Goal: Find specific page/section: Find specific page/section

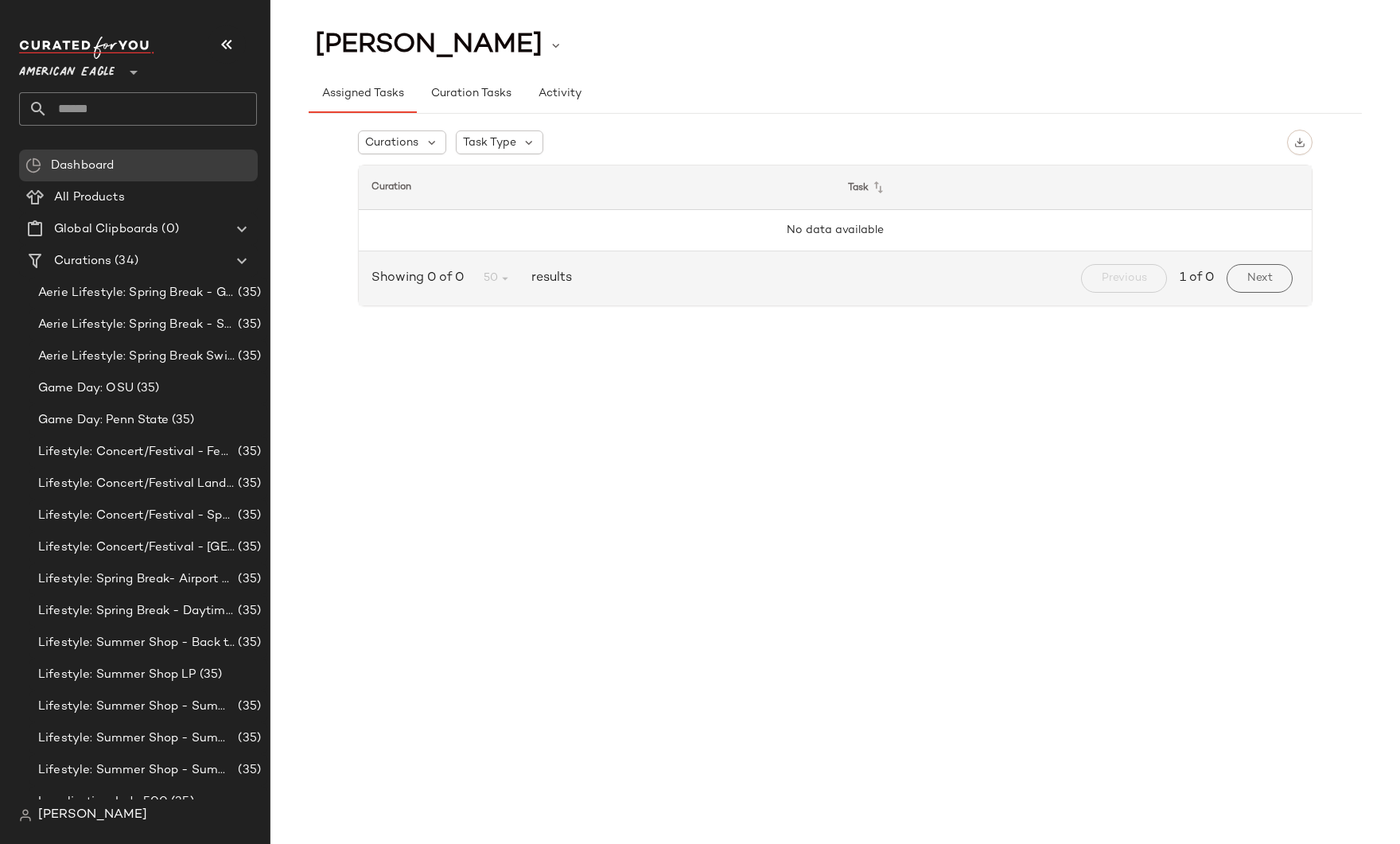
click at [93, 68] on span "American Eagle" at bounding box center [67, 68] width 96 height 29
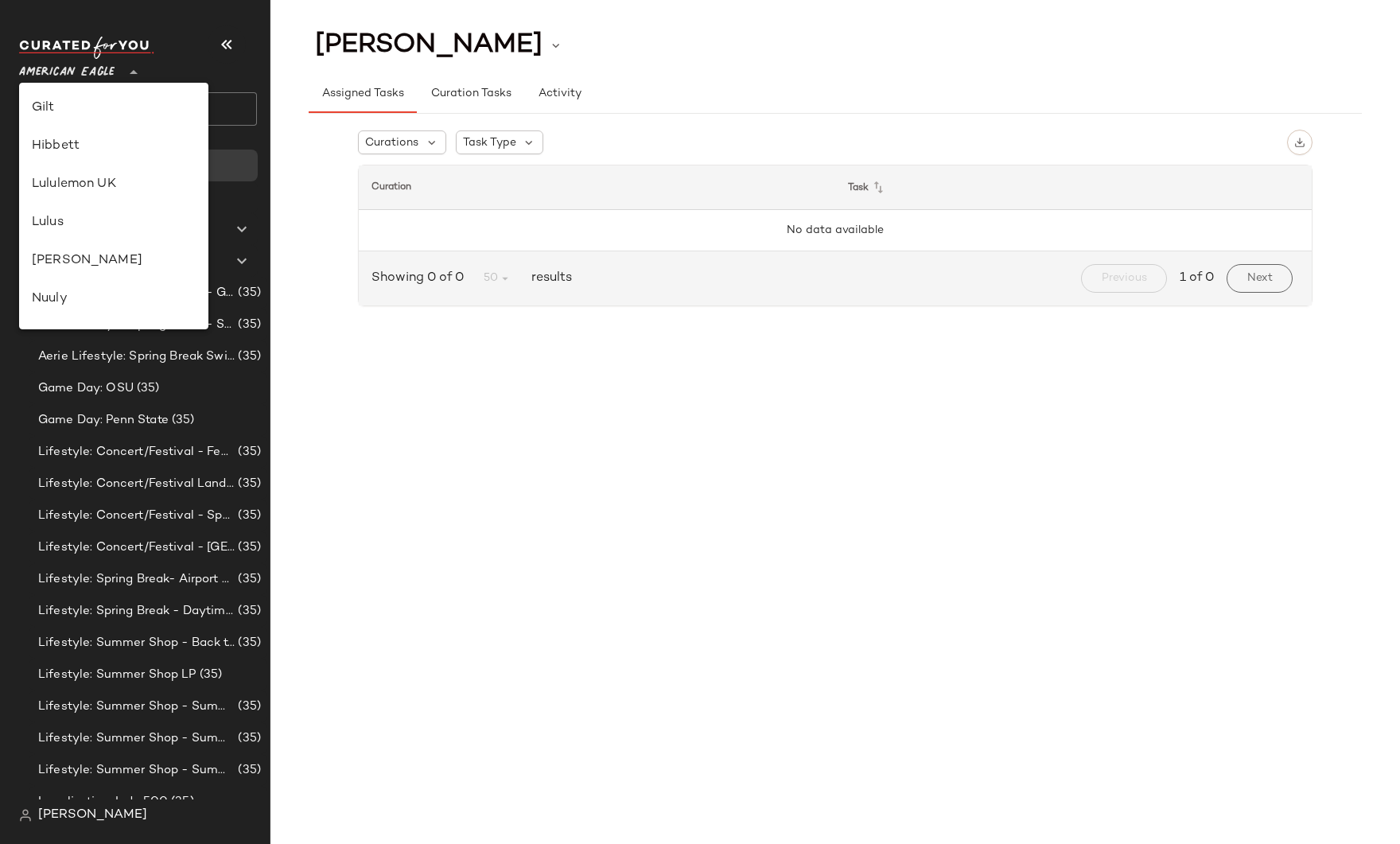
scroll to position [191, 0]
drag, startPoint x: 54, startPoint y: 298, endPoint x: 59, endPoint y: 266, distance: 32.4
click at [59, 266] on div "American Eagle Anthropologie Anthropologie UK Ariat Banana Republic Bloomingdal…" at bounding box center [114, 205] width 190 height 246
click at [59, 266] on div "GAP" at bounding box center [114, 260] width 164 height 19
type input "**"
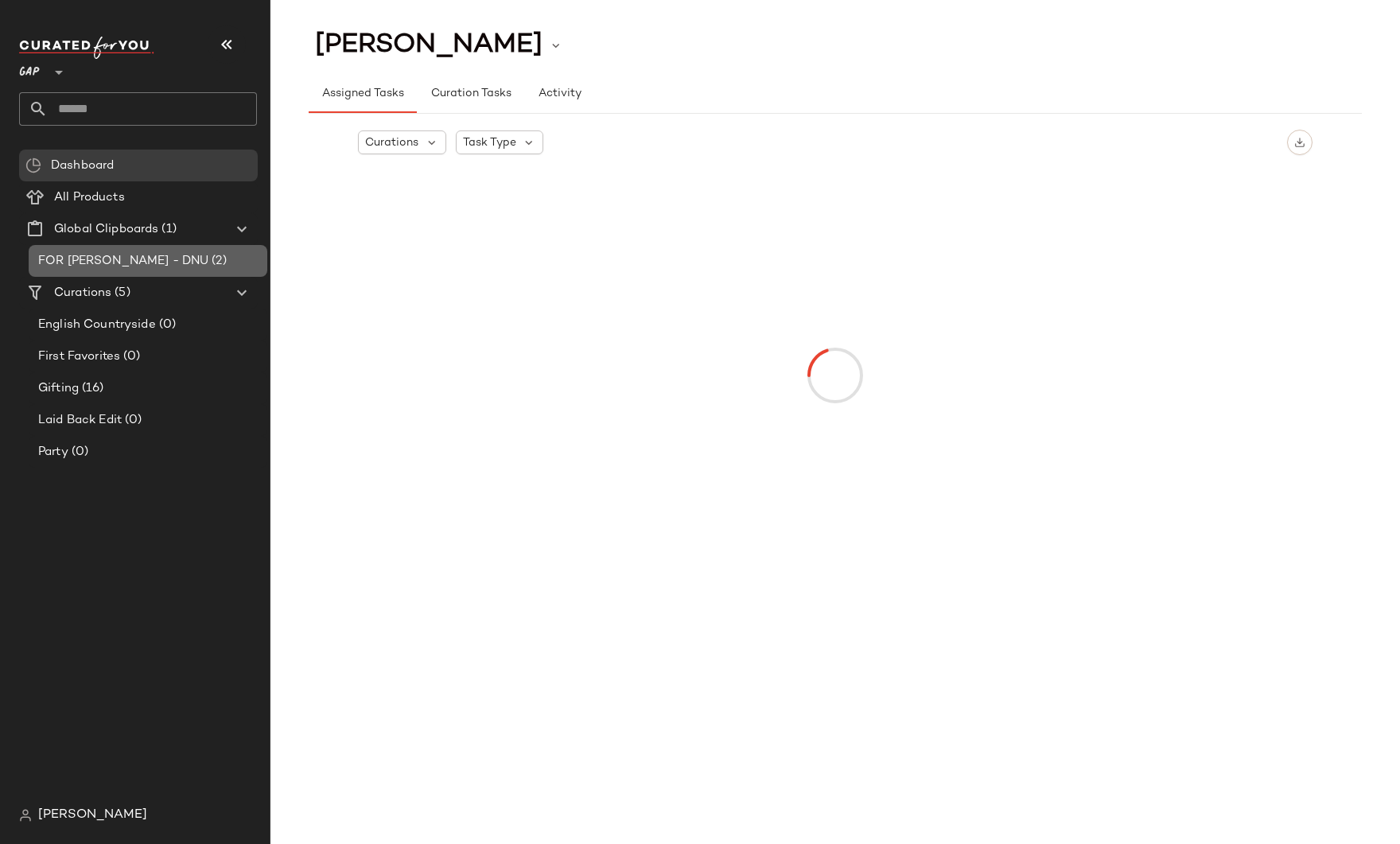
click at [72, 265] on span "FOR [PERSON_NAME] - DNU" at bounding box center [123, 261] width 170 height 18
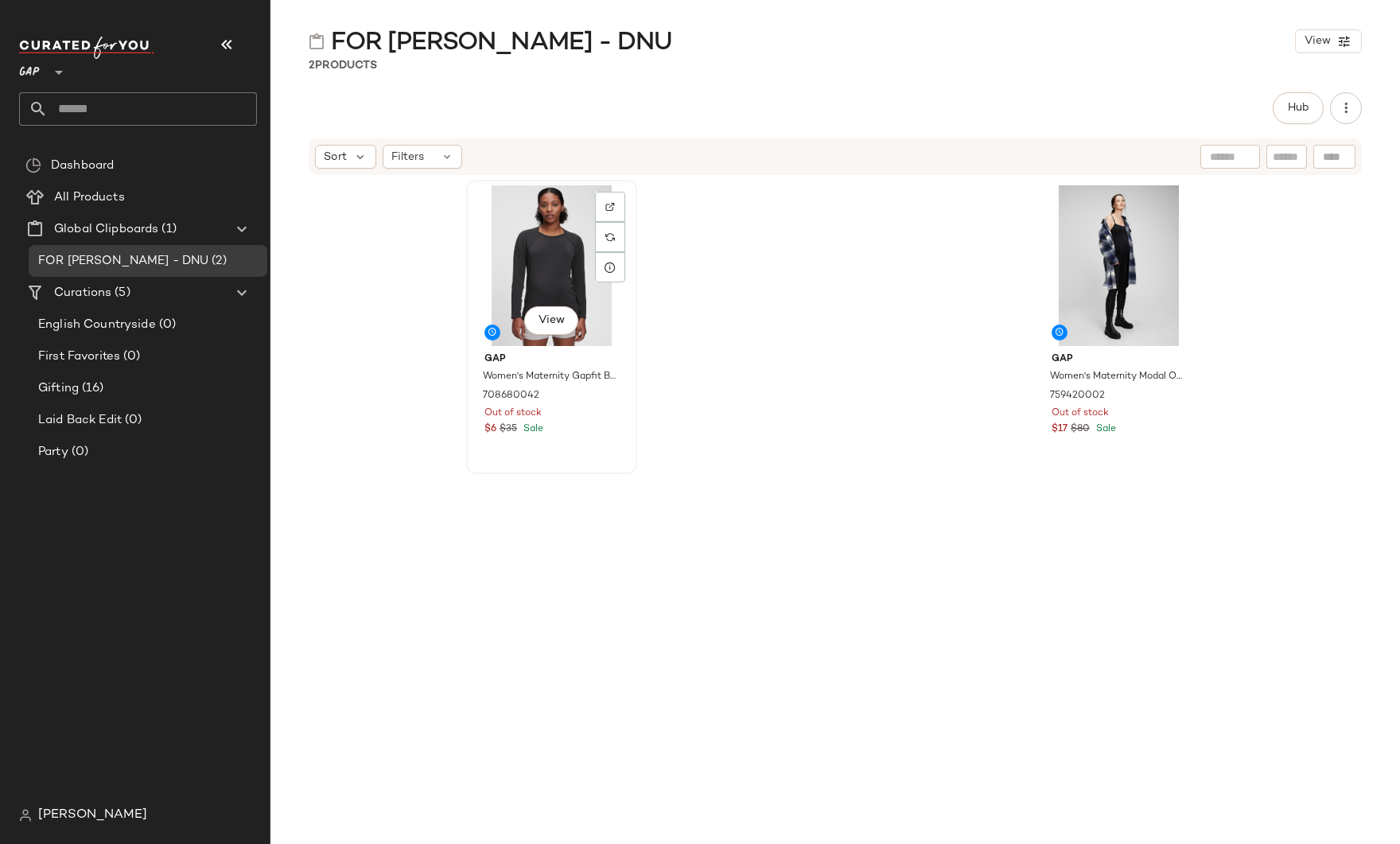
click at [549, 270] on div "View" at bounding box center [552, 265] width 160 height 161
click at [547, 321] on span "View" at bounding box center [551, 320] width 27 height 12
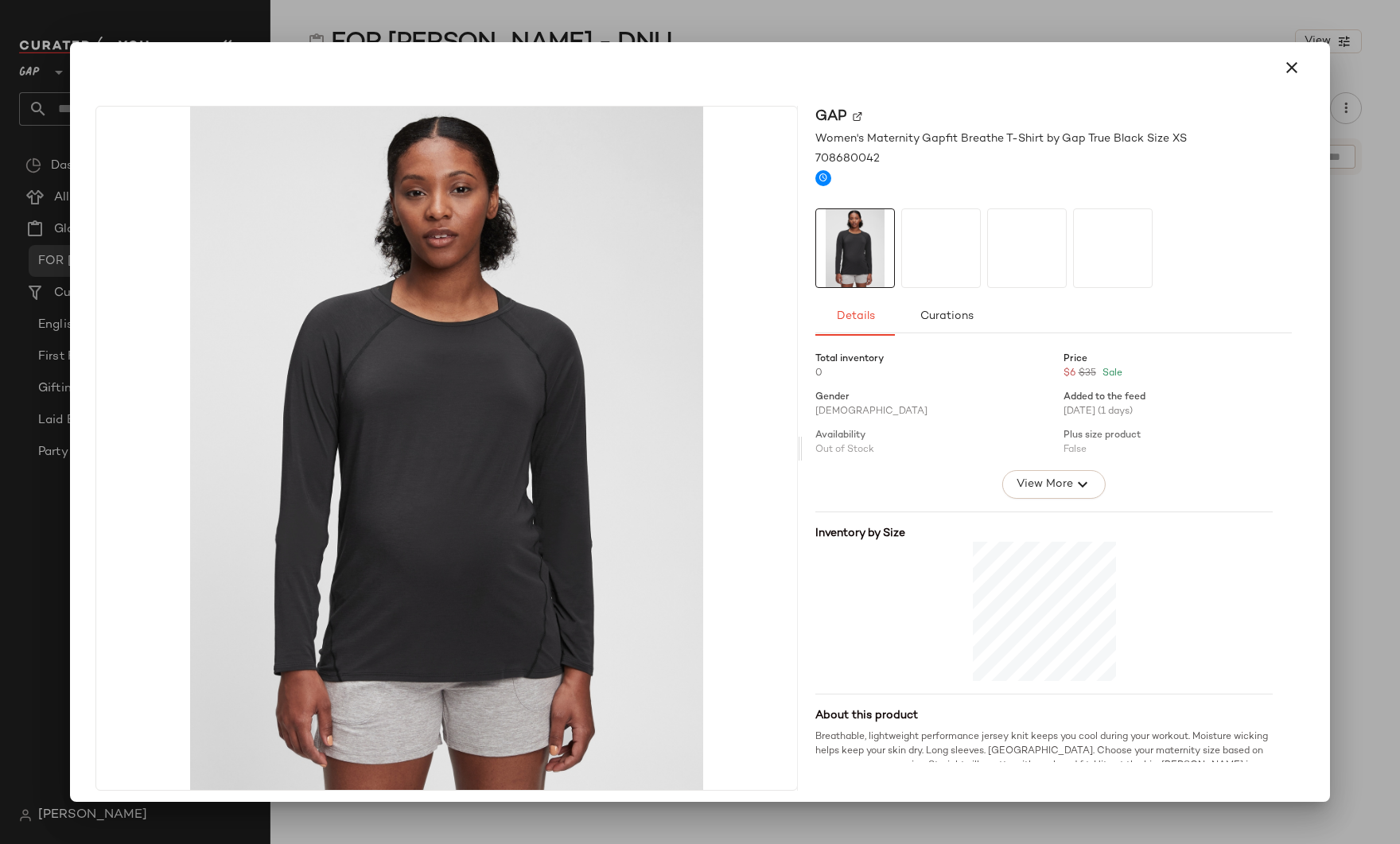
click at [678, 35] on div at bounding box center [700, 422] width 1400 height 844
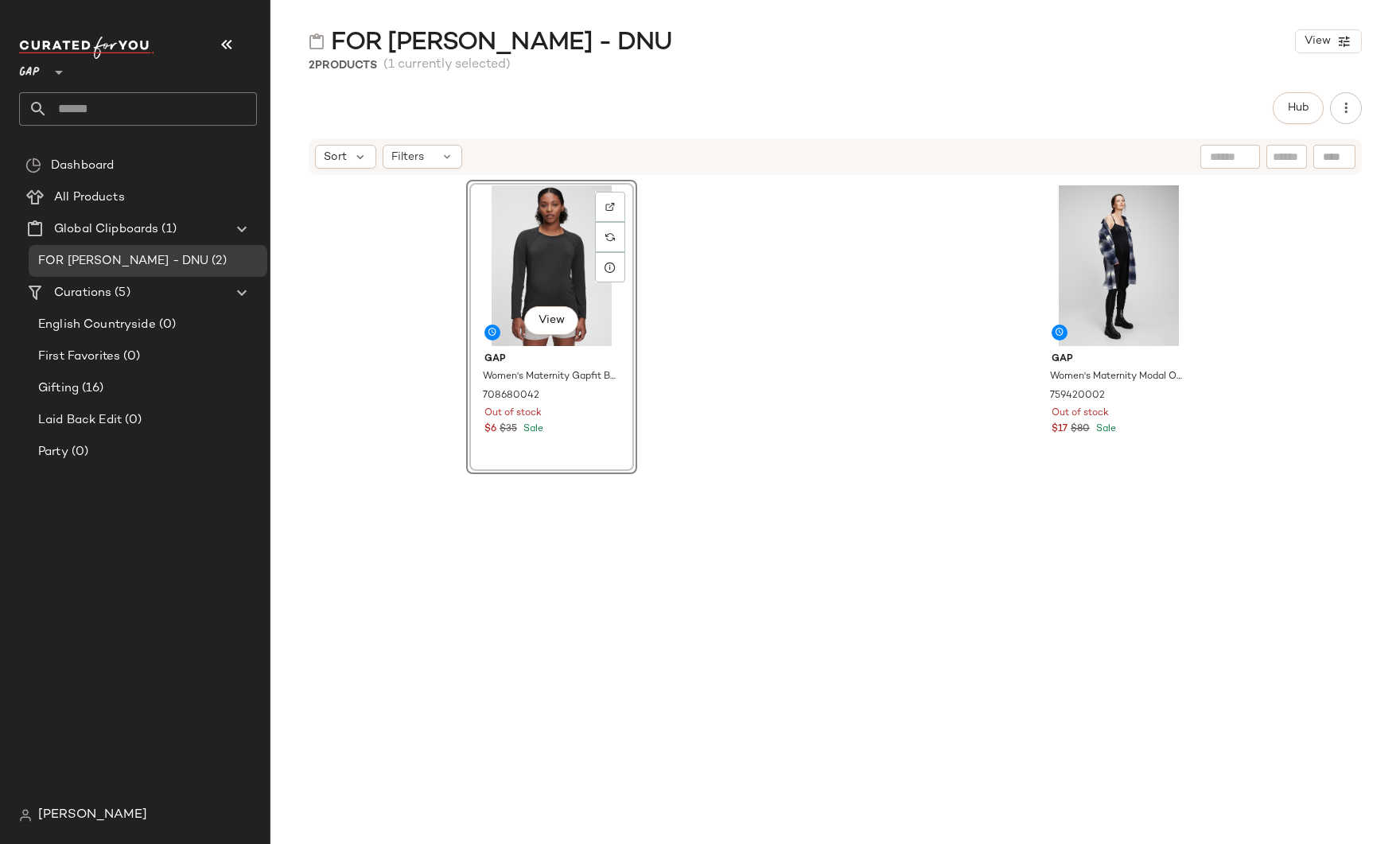
click at [690, 22] on main "FOR [PERSON_NAME] - DNU View 2 Products (1 currently selected) Hub Sort Filters…" at bounding box center [700, 422] width 1400 height 844
click at [1120, 318] on span "View" at bounding box center [1118, 320] width 27 height 12
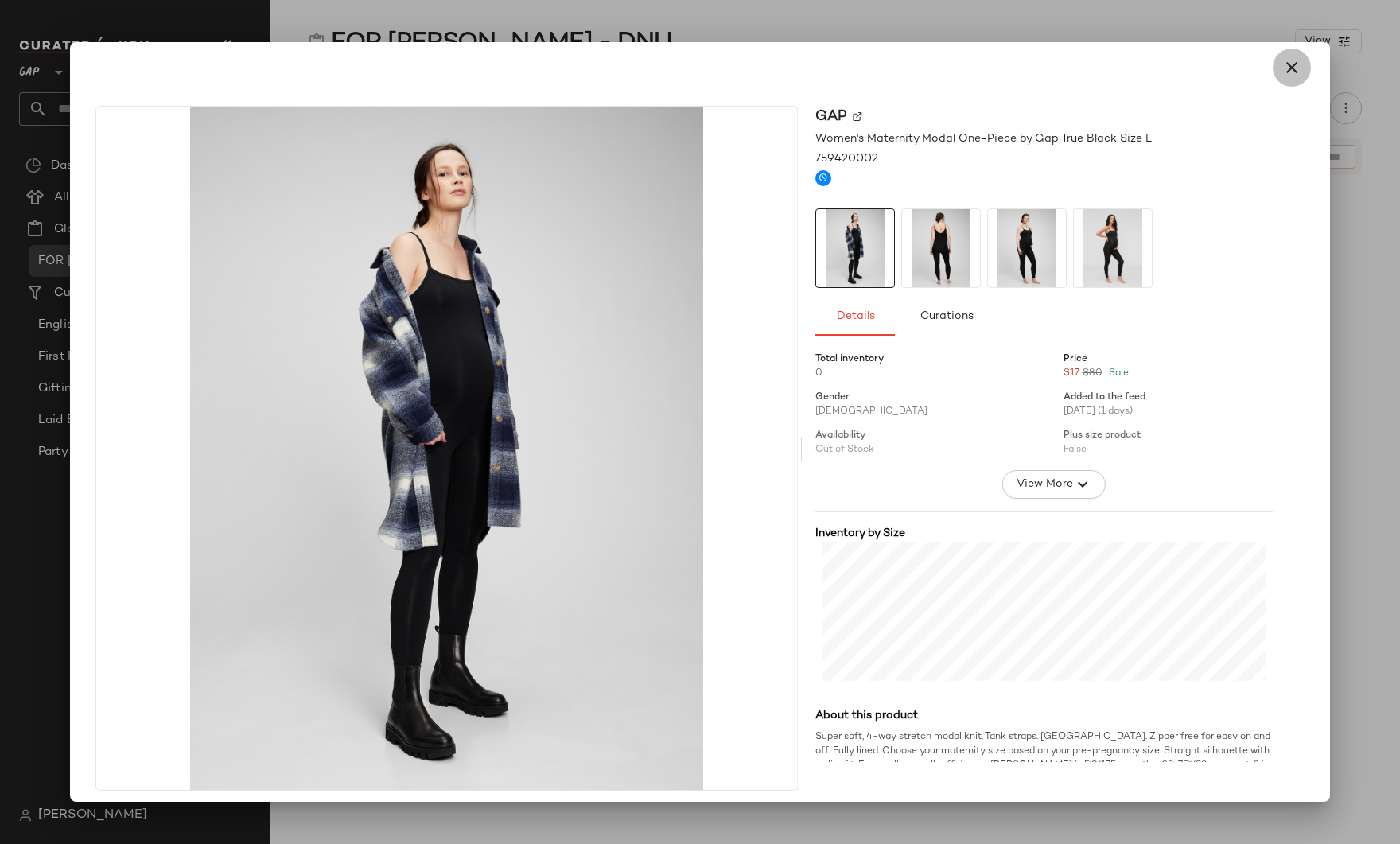
click at [1288, 67] on icon "button" at bounding box center [1291, 67] width 19 height 19
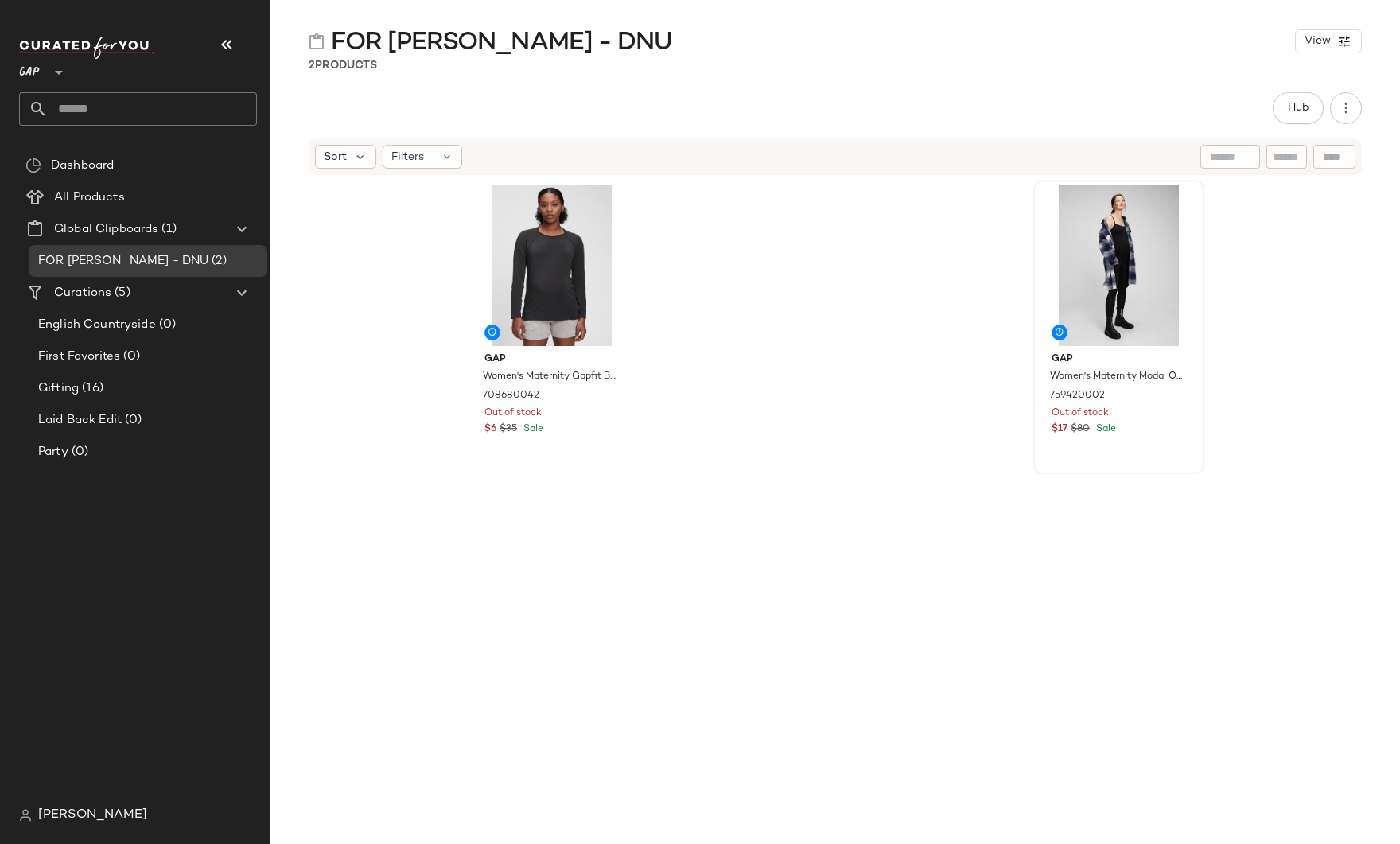
click at [1158, 21] on main "FOR [PERSON_NAME] - DNU View 2 Products Hub Sort Filters Gap Women's Maternity …" at bounding box center [700, 422] width 1400 height 844
